Goal: Information Seeking & Learning: Find specific fact

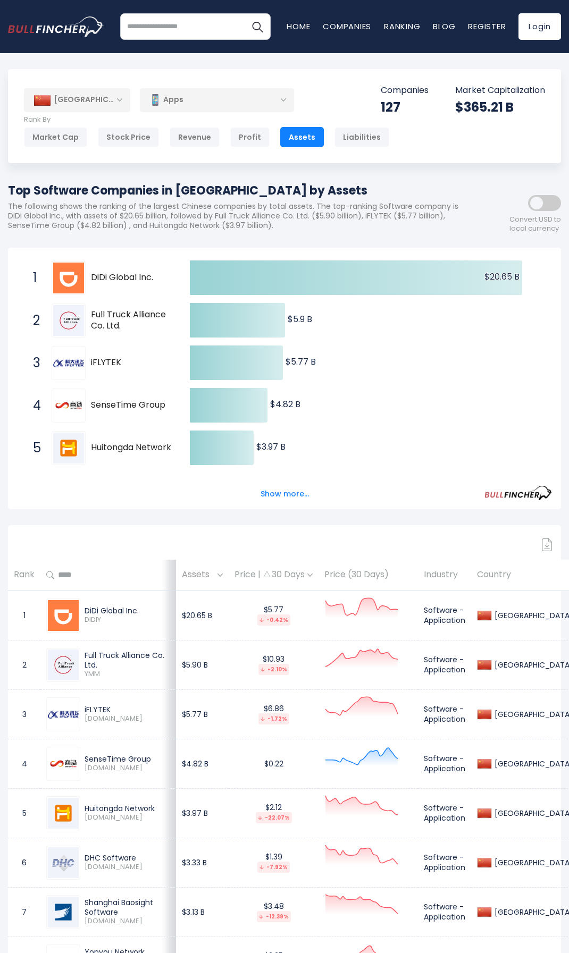
drag, startPoint x: 91, startPoint y: 312, endPoint x: 160, endPoint y: 312, distance: 68.6
click at [160, 312] on span "Full Truck Alliance Co. Ltd." at bounding box center [131, 320] width 80 height 22
click at [292, 490] on button "Show more..." at bounding box center [284, 495] width 61 height 18
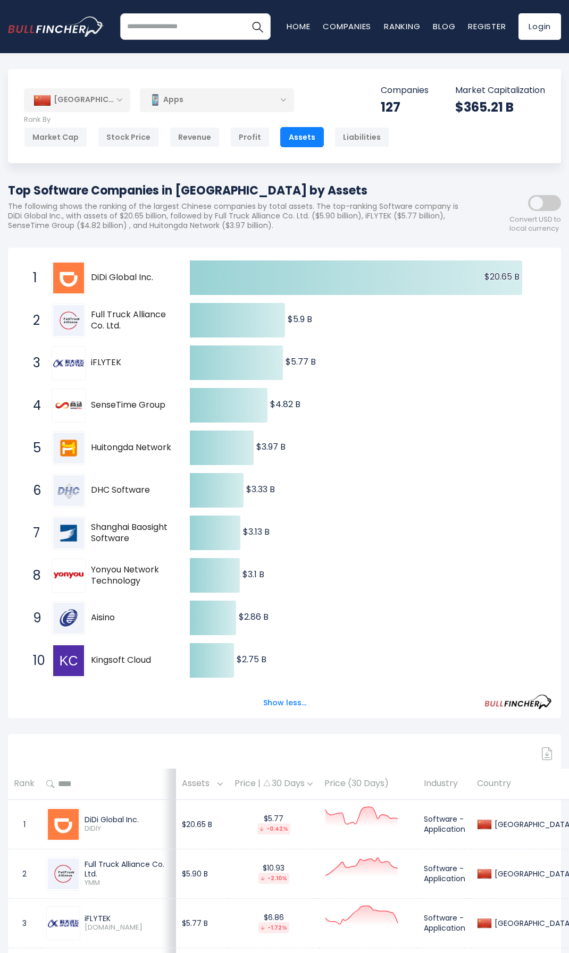
drag, startPoint x: 148, startPoint y: 659, endPoint x: 90, endPoint y: 658, distance: 57.4
click at [90, 658] on div "10 Kingsoft Cloud [DOMAIN_NAME]" at bounding box center [100, 661] width 144 height 34
click at [115, 658] on span "Kingsoft Cloud" at bounding box center [131, 660] width 80 height 11
click at [237, 138] on div "Profit" at bounding box center [249, 137] width 39 height 20
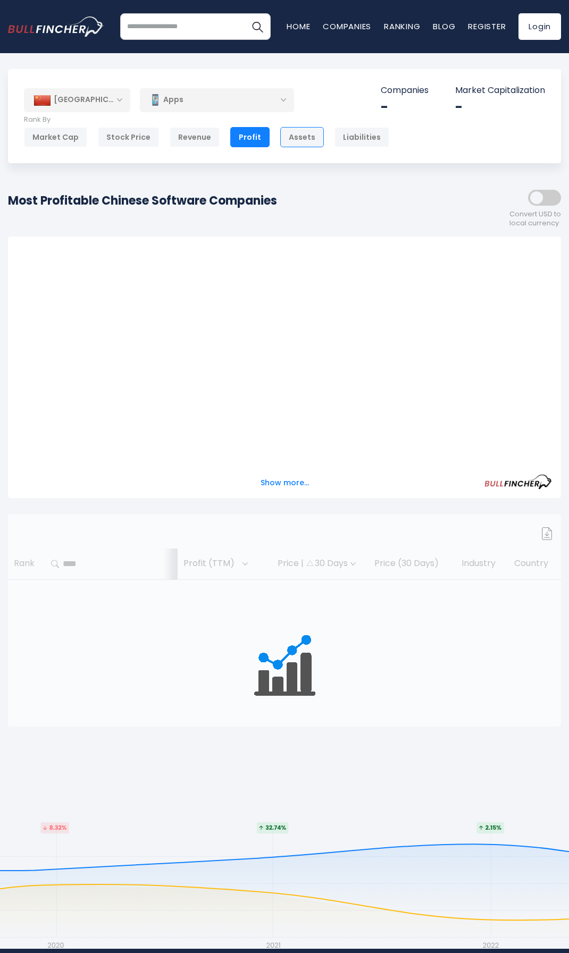
click at [284, 143] on div "Assets" at bounding box center [302, 137] width 44 height 20
